Goal: Find contact information: Find contact information

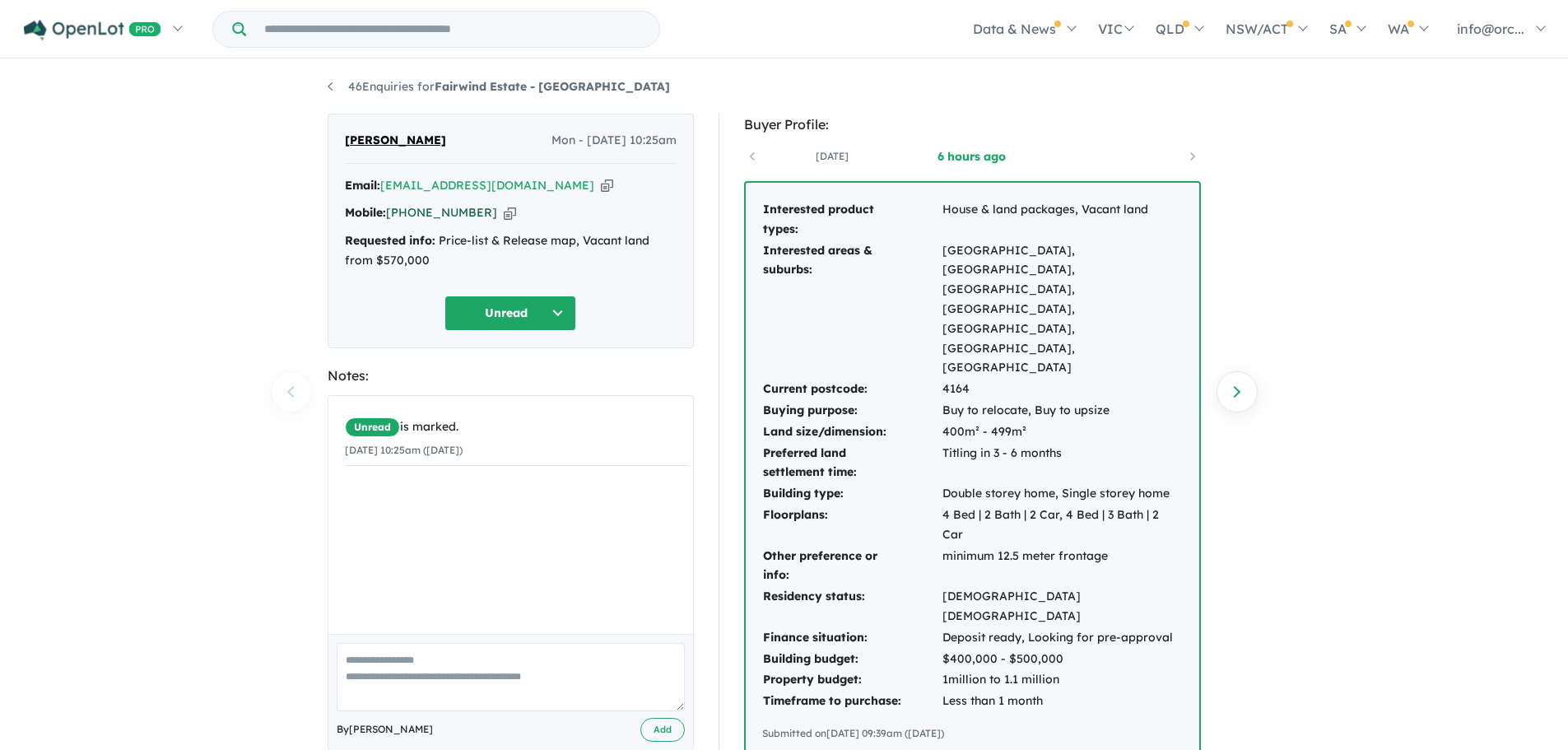
drag, startPoint x: 480, startPoint y: 209, endPoint x: 414, endPoint y: 210, distance: 66.0
click at [414, 210] on div "Mobile: +61 475 880 343 Copied!" at bounding box center [510, 214] width 332 height 20
copy link "475 880 343"
drag, startPoint x: 512, startPoint y: 185, endPoint x: 382, endPoint y: 192, distance: 130.2
click at [382, 192] on div "Email: gajen77@hotmail.com Copied!" at bounding box center [510, 186] width 332 height 20
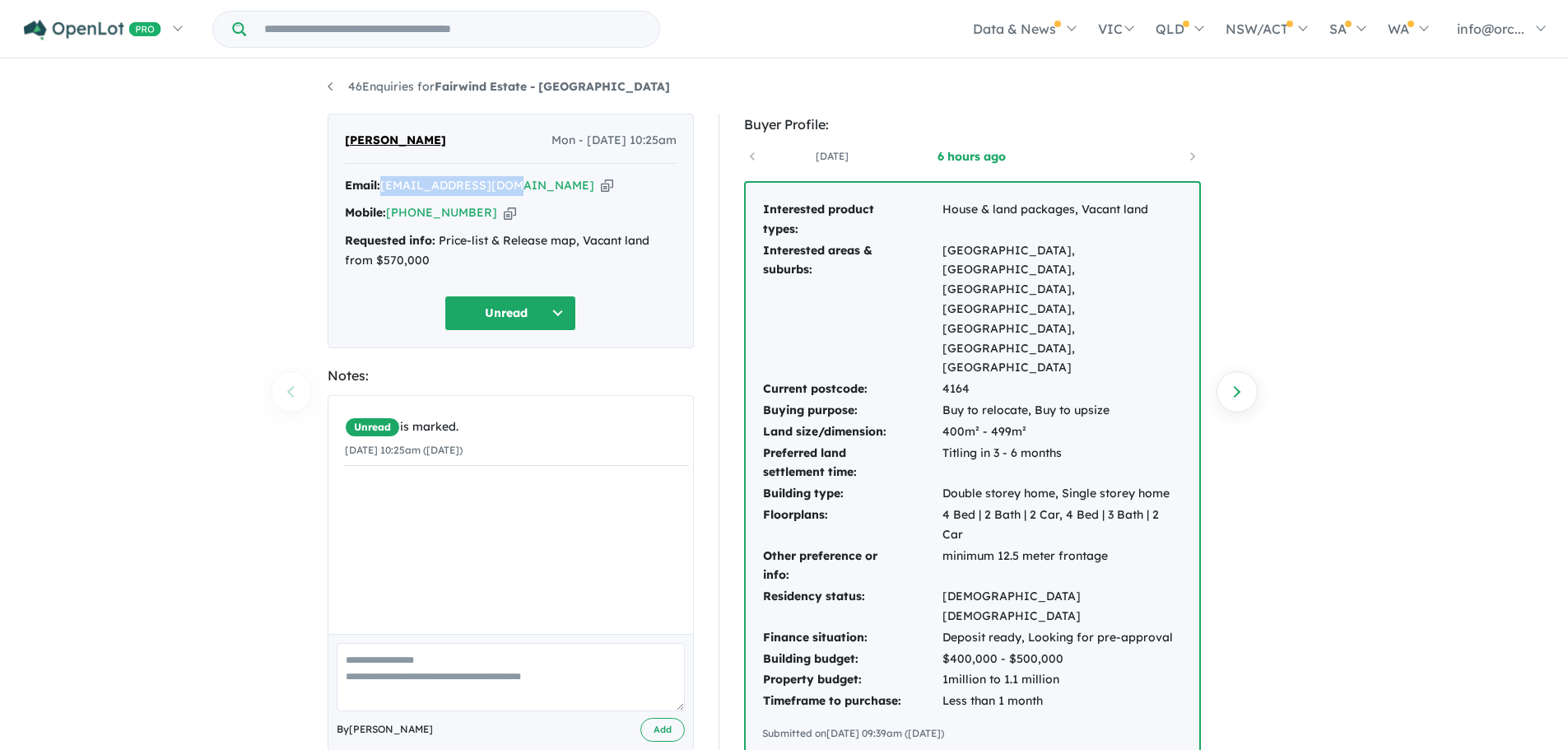
copy a%20Fairwind%20Estate%20-%20Victoria%20Point"] "gajen77@hotmail.com"
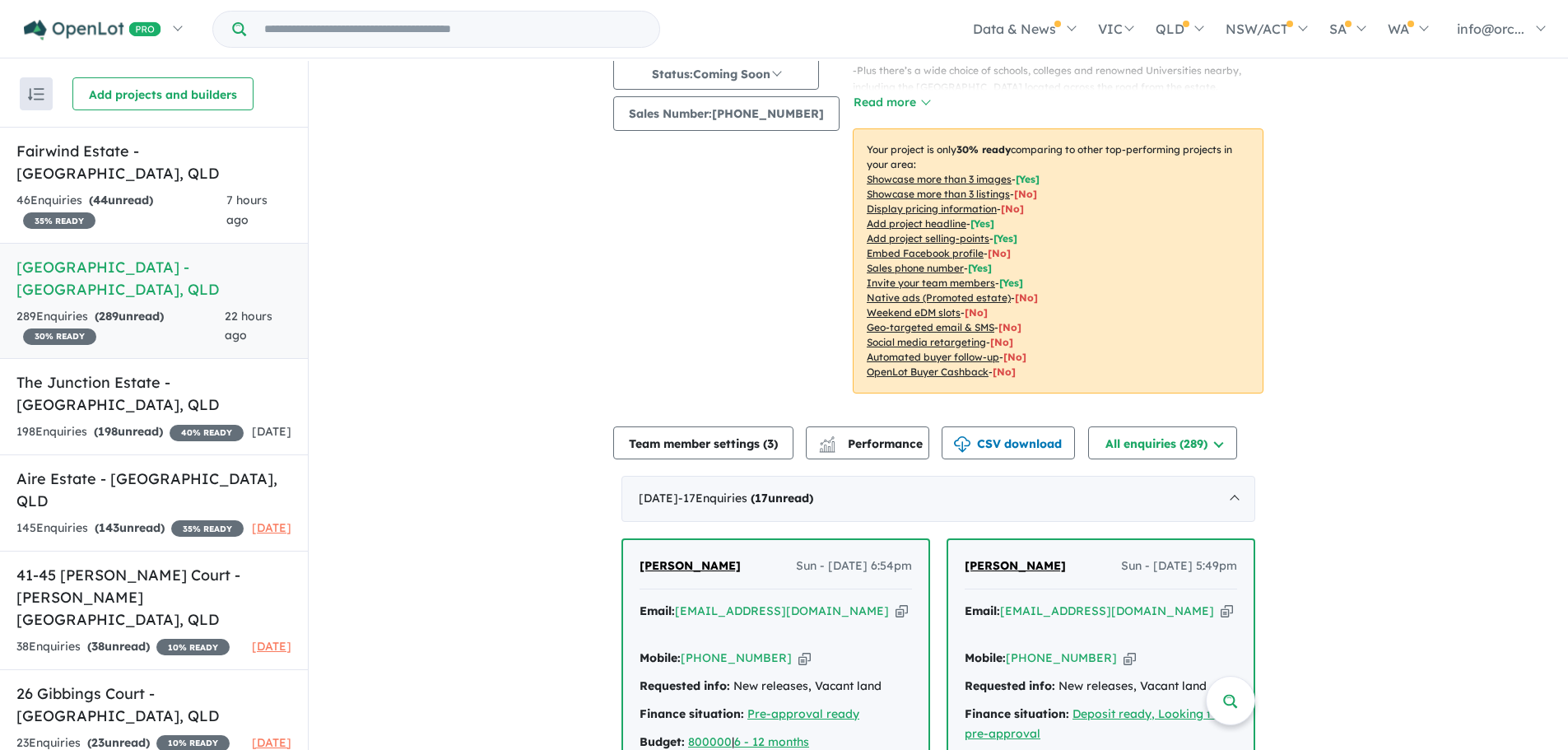
scroll to position [370, 0]
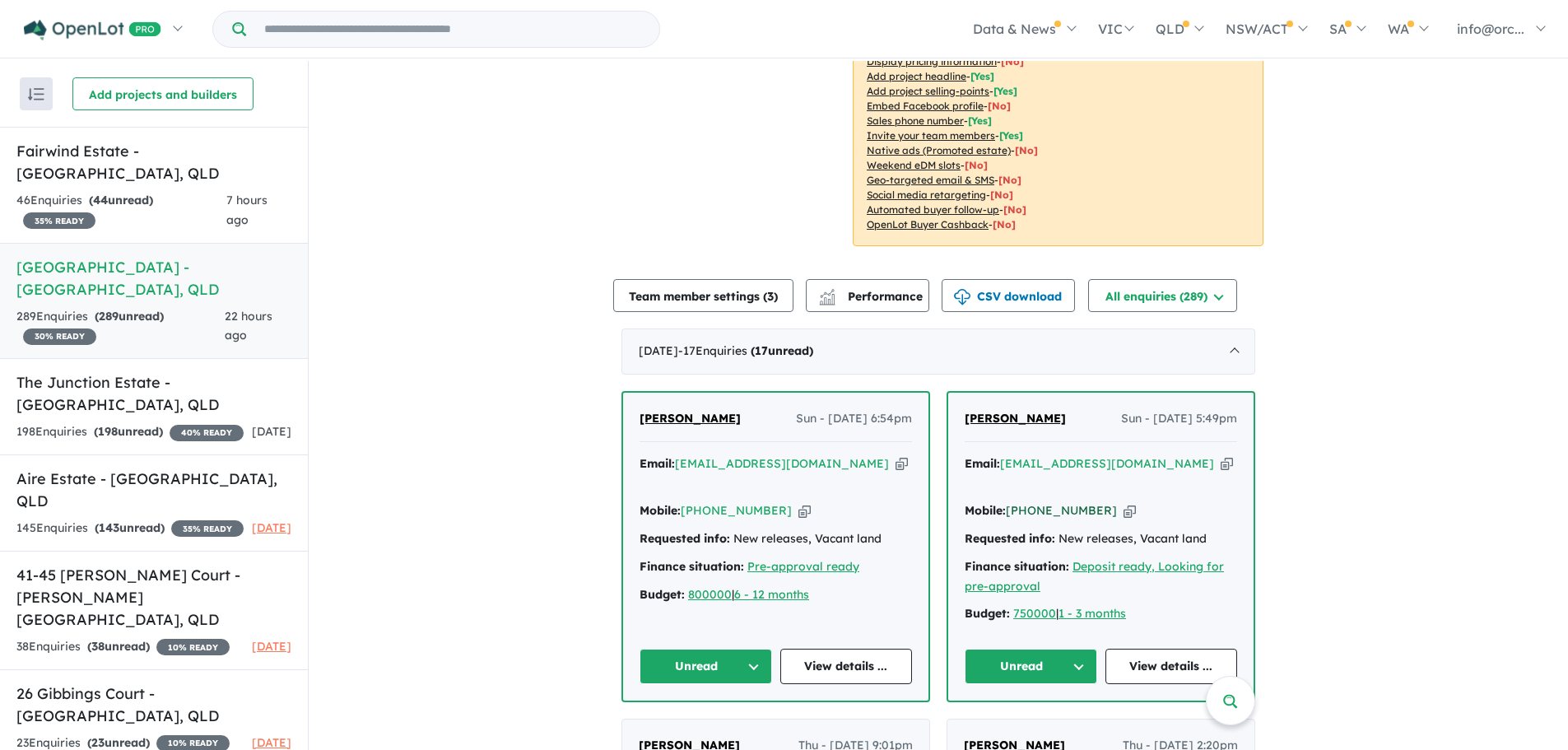
drag, startPoint x: 1096, startPoint y: 468, endPoint x: 1026, endPoint y: 470, distance: 70.0
click at [814, 418] on div "Mobile: +61 406 633 081 Copied!" at bounding box center [1101, 511] width 273 height 20
copy link "406 633 081"
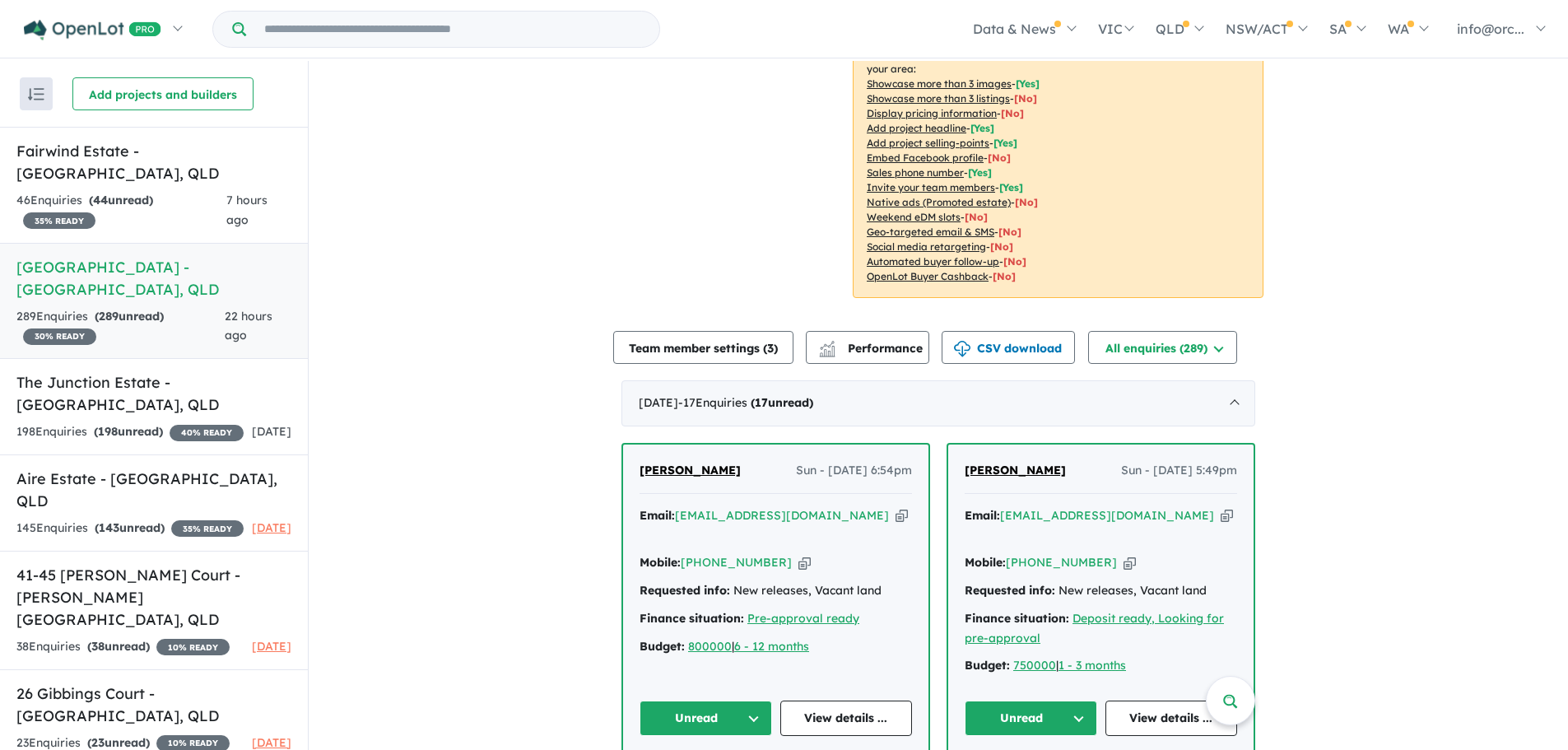
scroll to position [329, 0]
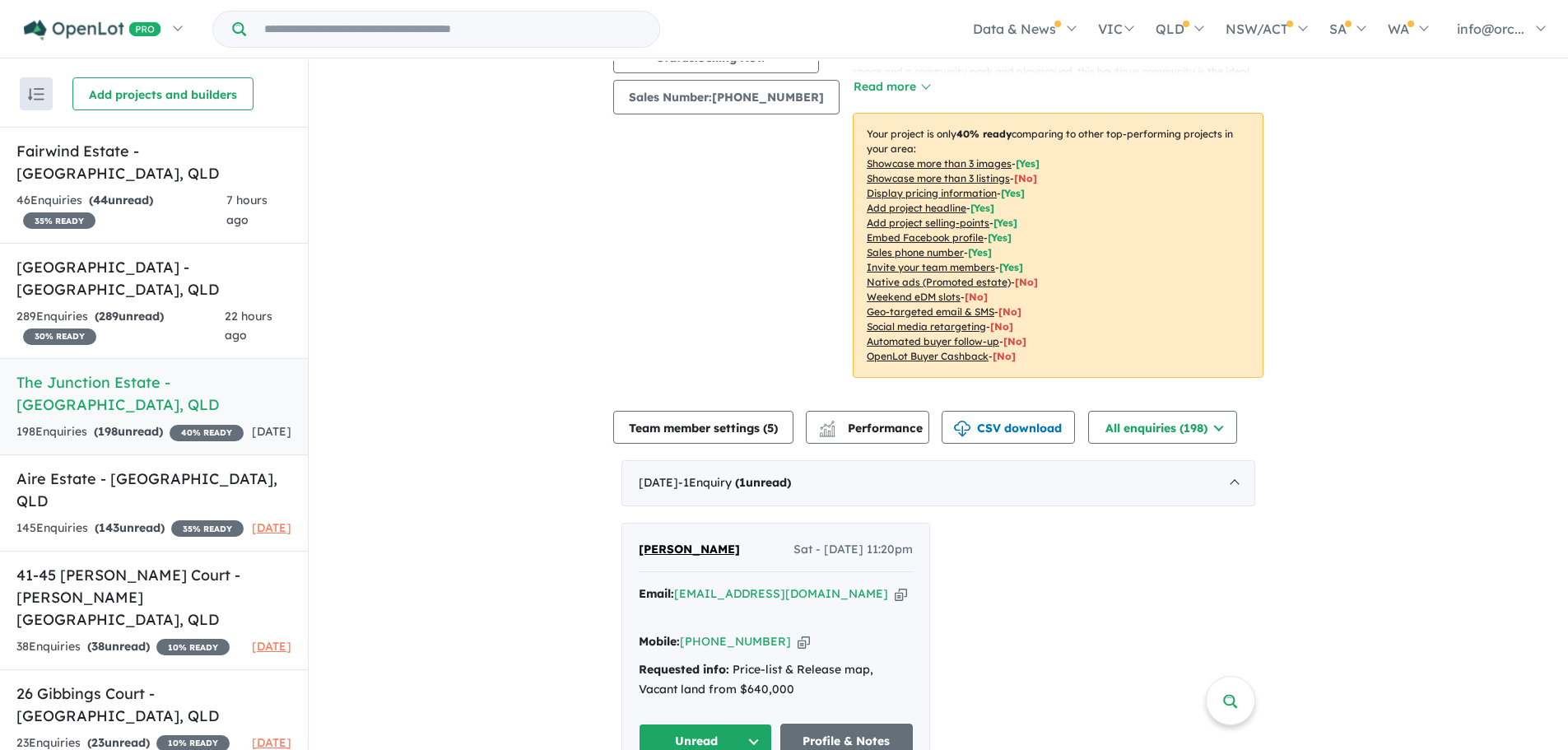
scroll to position [329, 0]
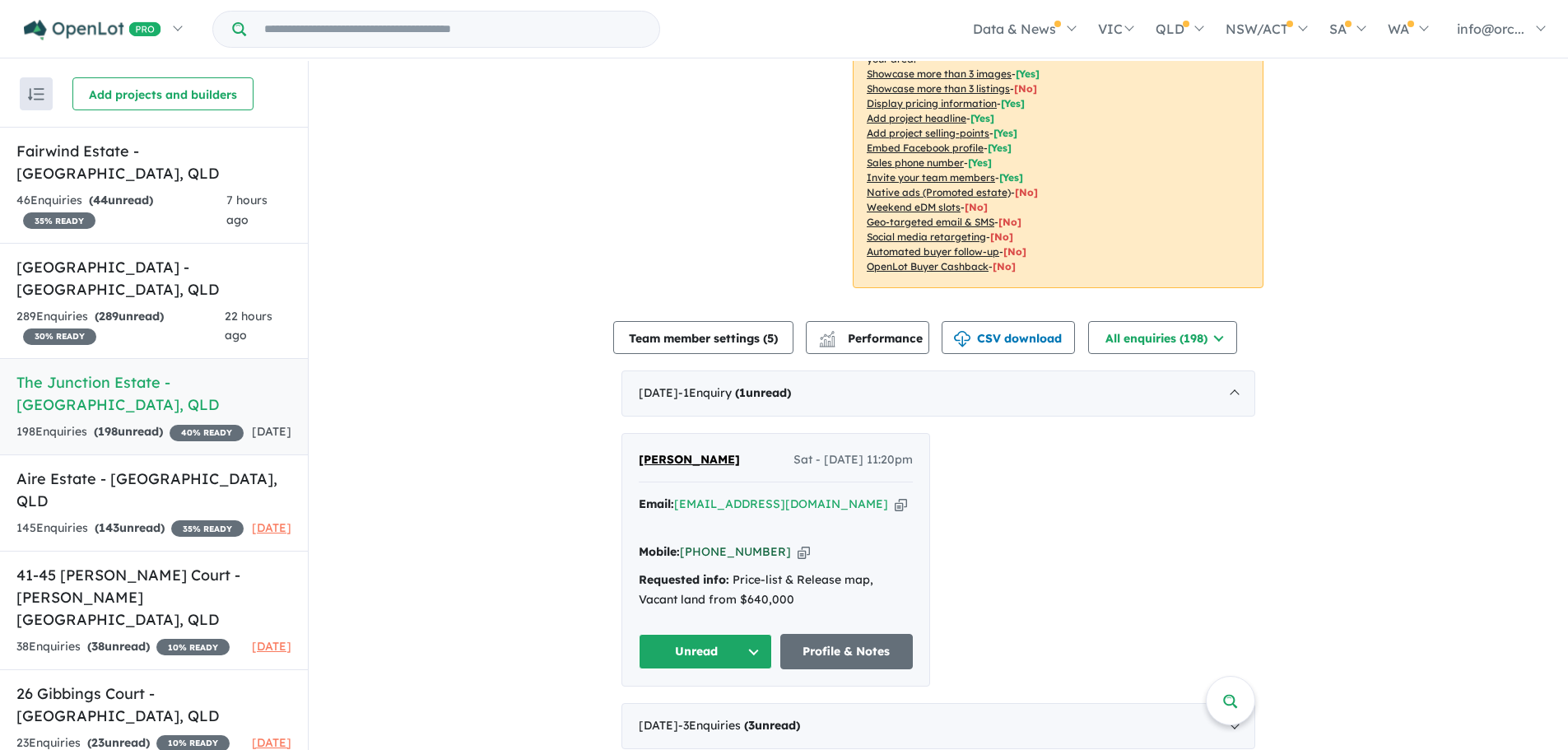
drag, startPoint x: 770, startPoint y: 492, endPoint x: 698, endPoint y: 496, distance: 72.1
click at [698, 542] on div "Mobile: +61 452 542 218 Copied!" at bounding box center [776, 552] width 274 height 20
copy link "452 542 218"
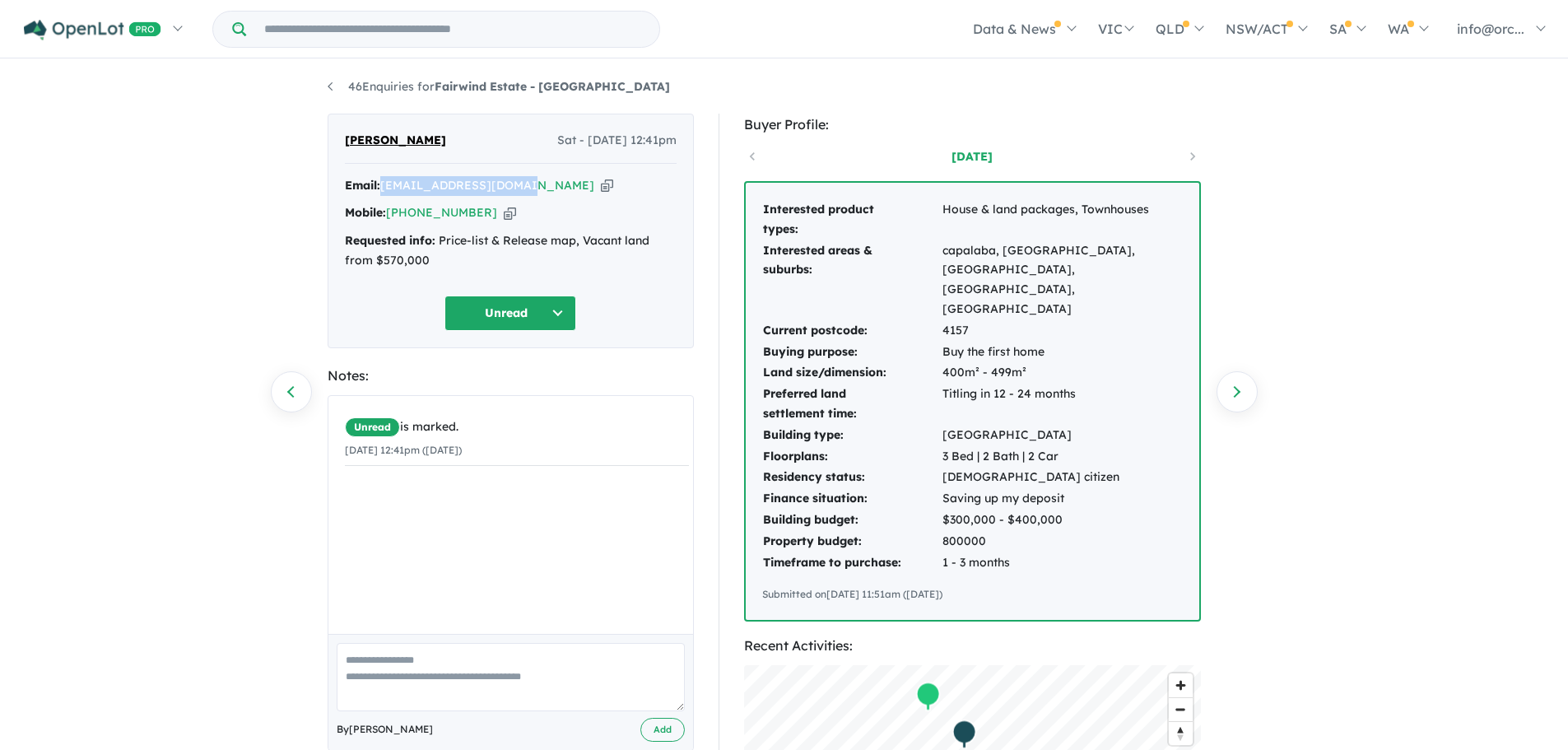
drag, startPoint x: 530, startPoint y: 183, endPoint x: 382, endPoint y: 186, distance: 148.0
click at [382, 186] on div "Email: [EMAIL_ADDRESS][DOMAIN_NAME] Copied!" at bounding box center [510, 186] width 332 height 20
copy a%20Fairwind%20Estate%20-%20Victoria%20Point"] "jimenez8168@yahoo.com"
drag, startPoint x: 481, startPoint y: 212, endPoint x: 415, endPoint y: 216, distance: 66.1
click at [415, 216] on div "Mobile: +61 412 478 423 Copied!" at bounding box center [510, 214] width 332 height 20
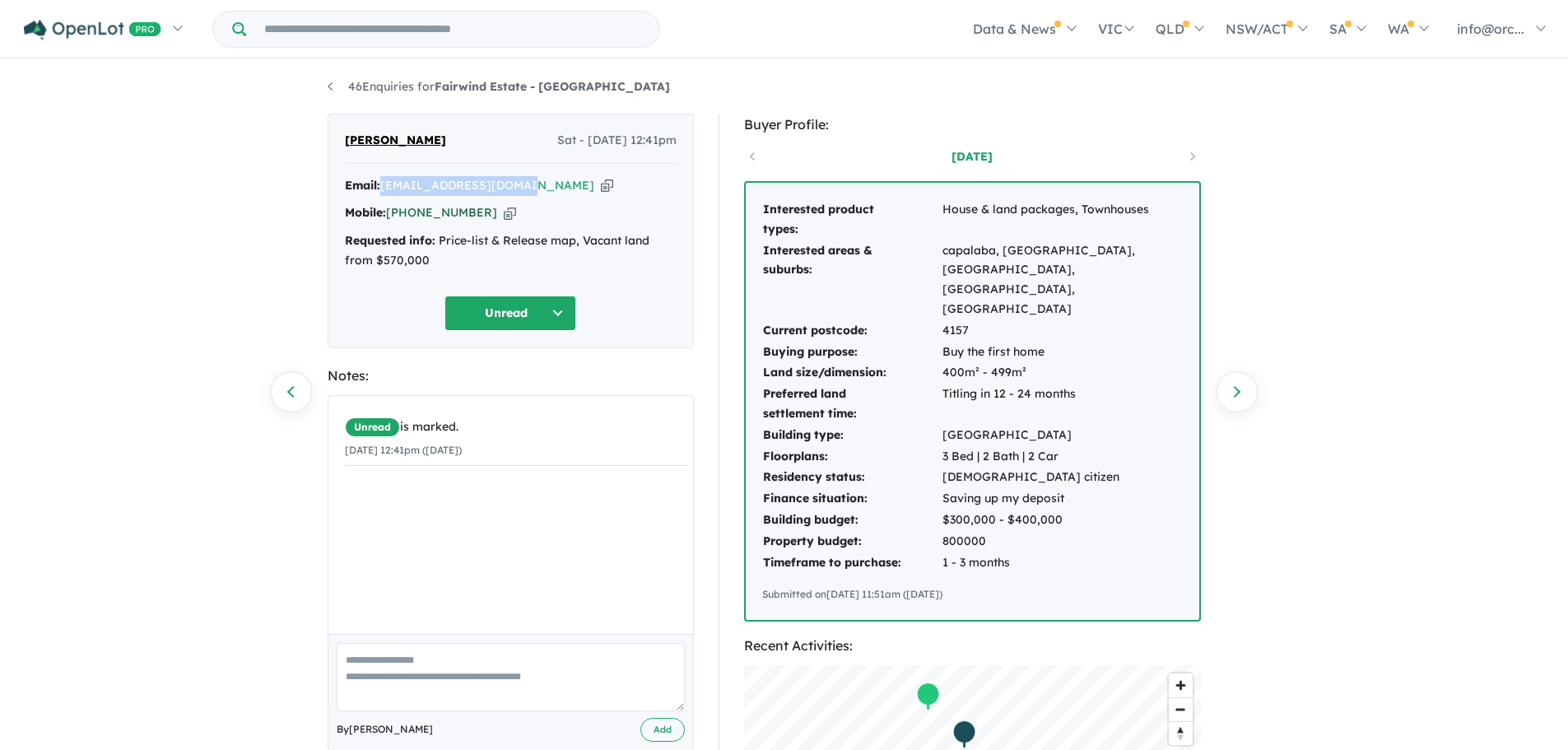
copy link "412 478 423"
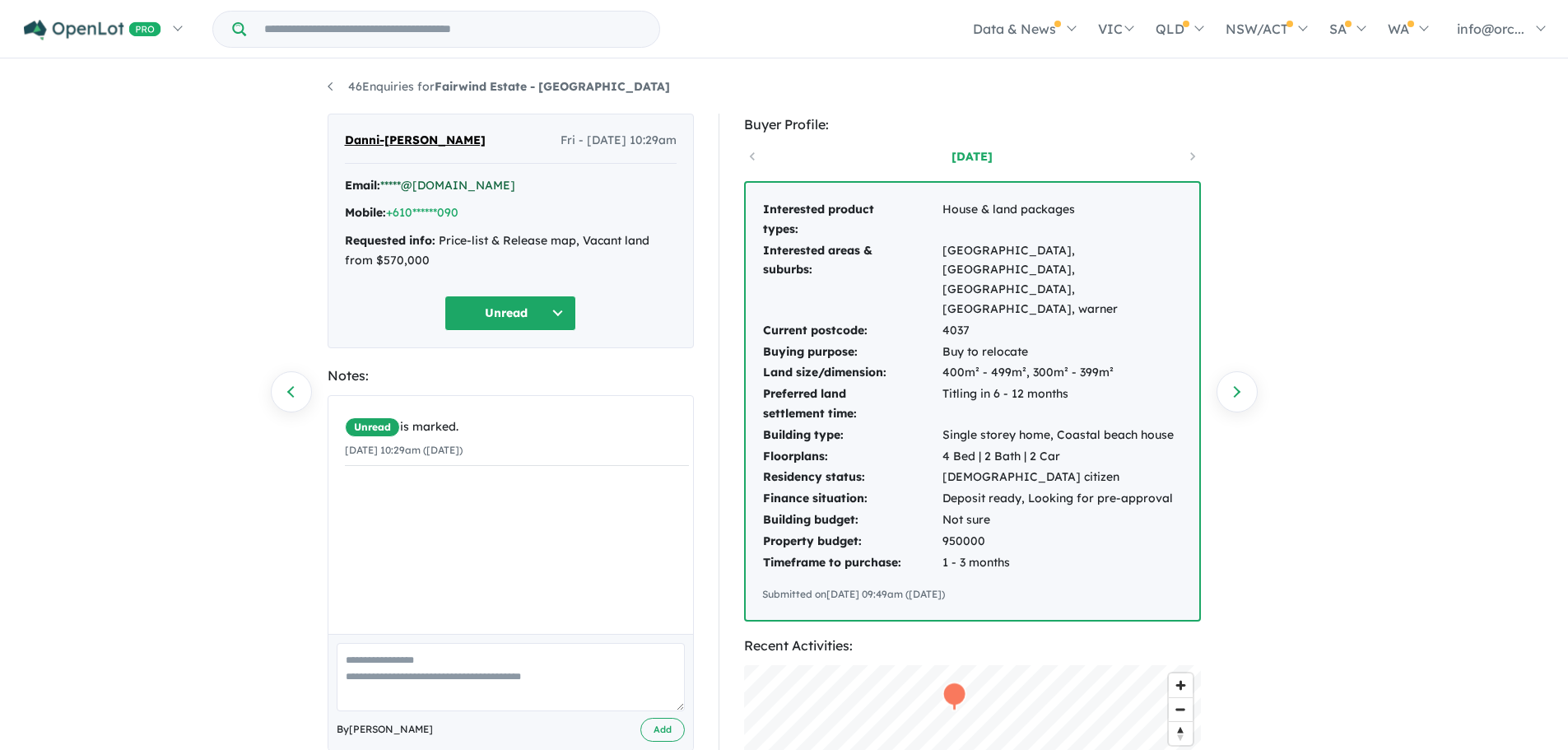
click at [440, 185] on link "*****@[DOMAIN_NAME]" at bounding box center [447, 185] width 135 height 15
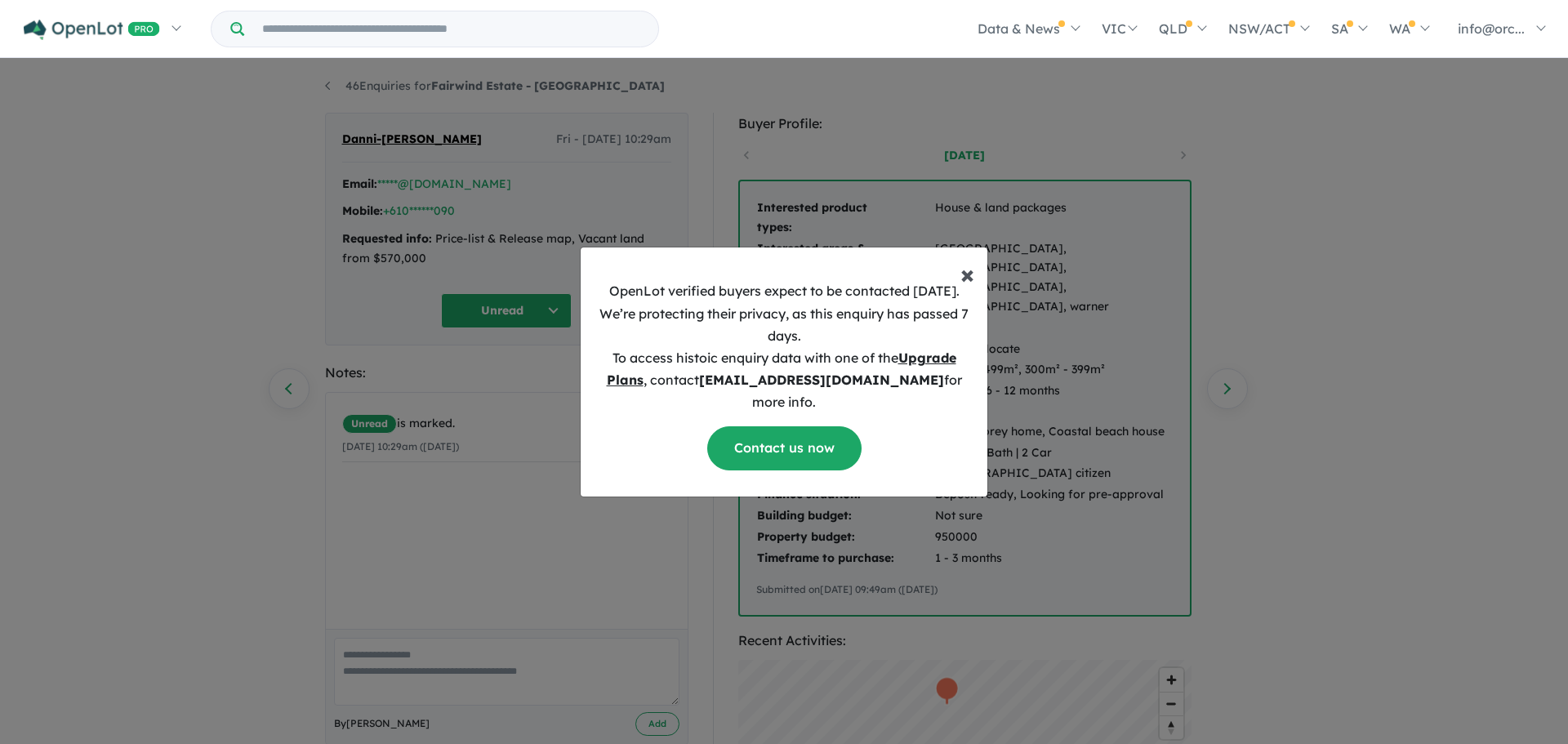
click at [808, 283] on span "×" at bounding box center [967, 274] width 14 height 33
